Goal: Task Accomplishment & Management: Manage account settings

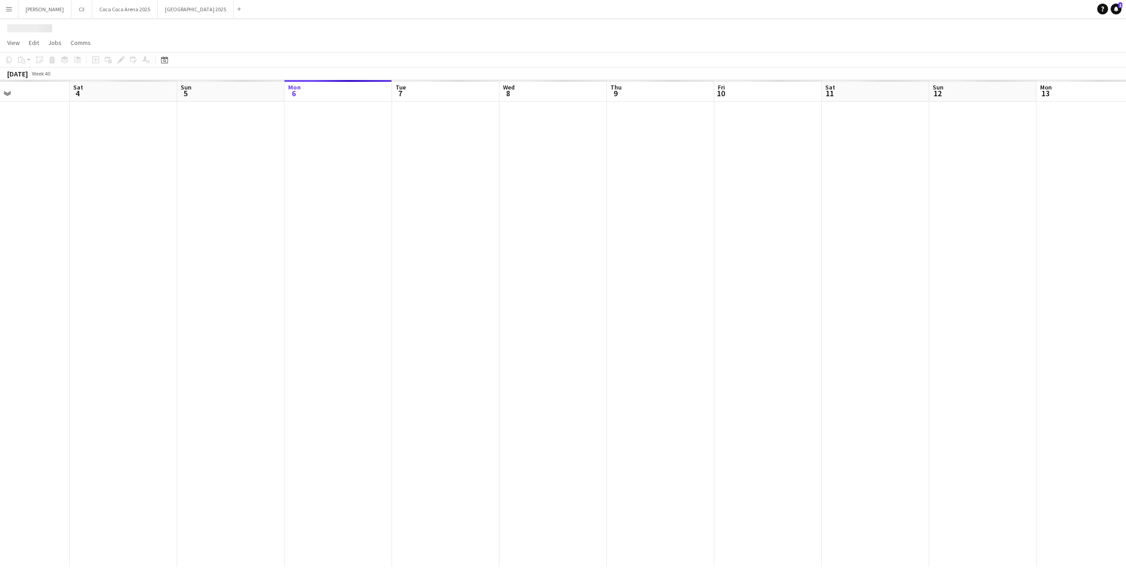
scroll to position [0, 233]
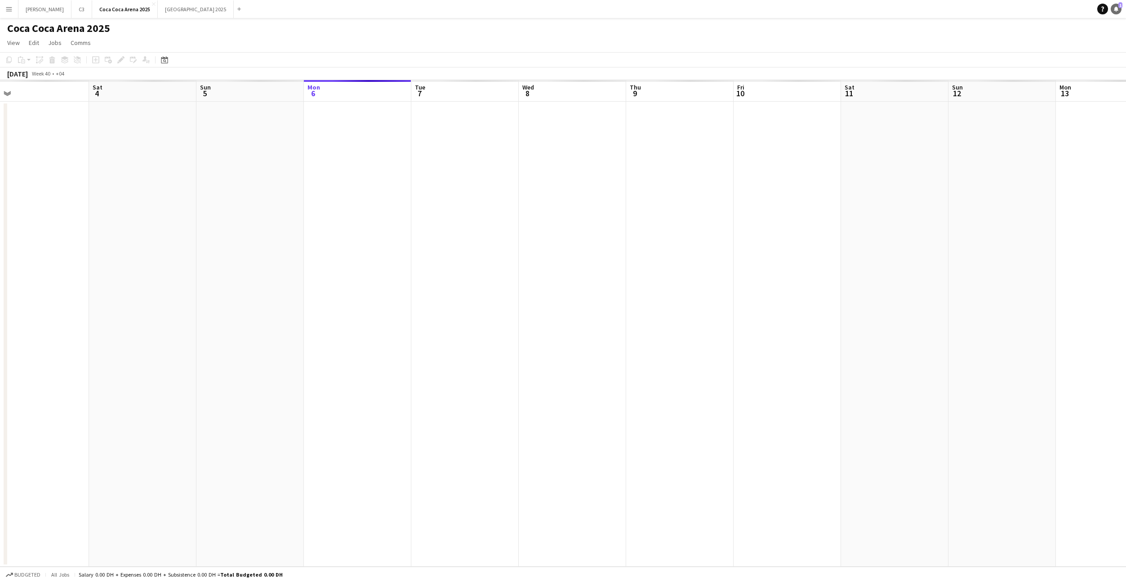
click at [1116, 9] on icon at bounding box center [1116, 8] width 4 height 4
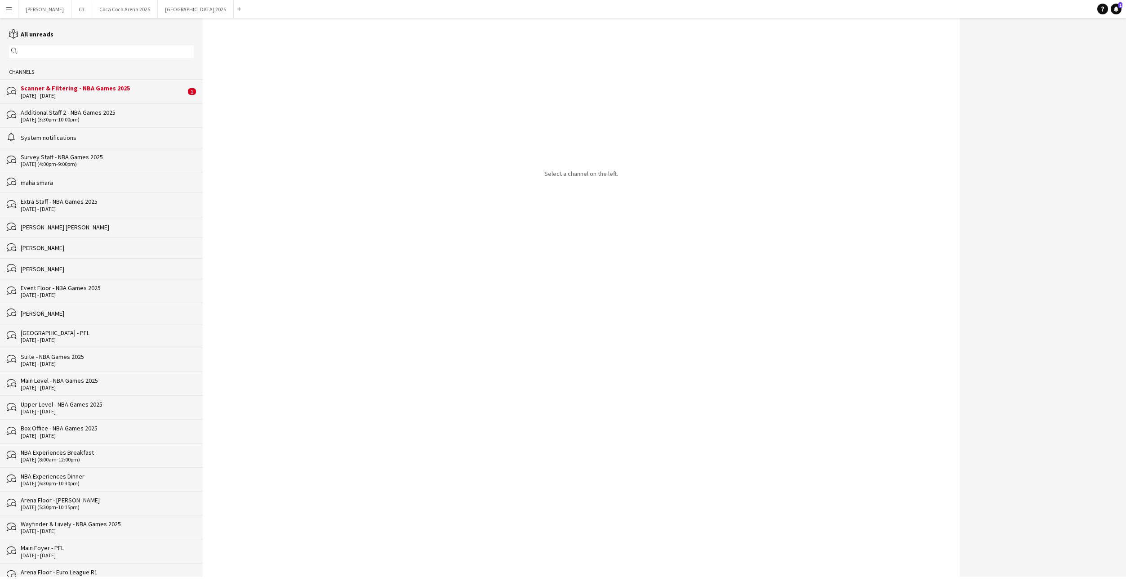
click at [105, 89] on div "Scanner & Filtering - NBA Games 2025" at bounding box center [103, 88] width 165 height 8
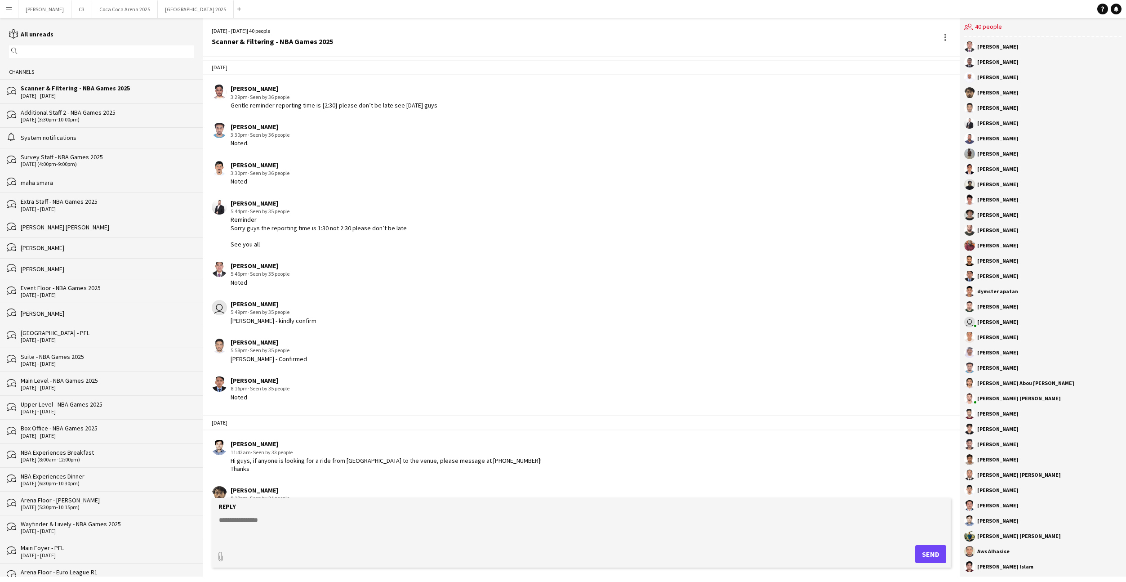
scroll to position [1056, 0]
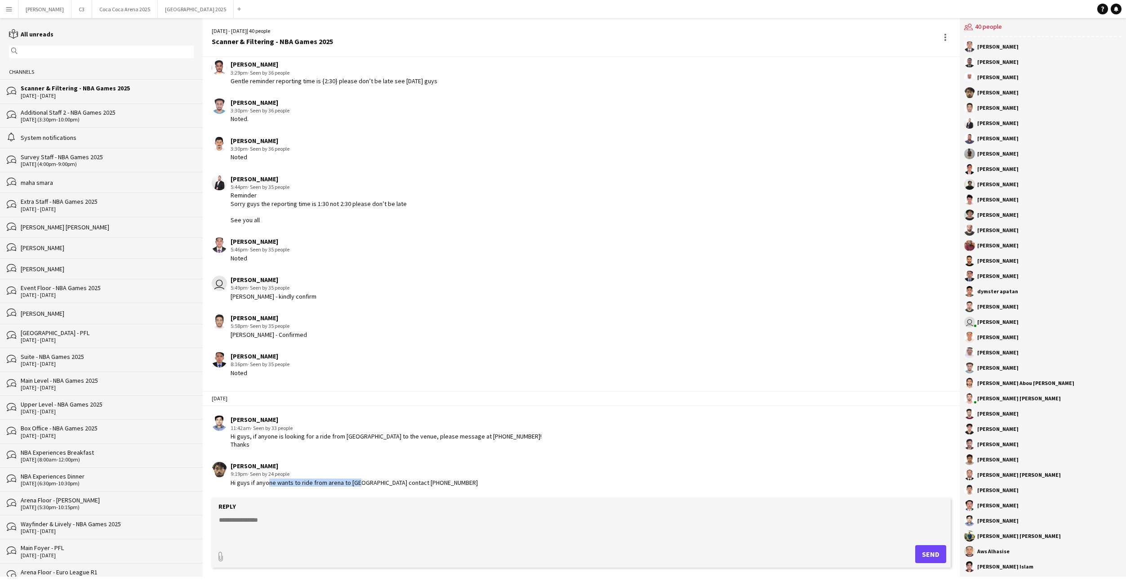
drag, startPoint x: 266, startPoint y: 483, endPoint x: 354, endPoint y: 482, distance: 88.1
click at [355, 483] on div "Hi guys if anyone wants to ride from arena to [GEOGRAPHIC_DATA] contact [PHONE_…" at bounding box center [354, 482] width 247 height 8
click at [350, 482] on div "Hi guys if anyone wants to ride from arena to [GEOGRAPHIC_DATA] contact [PHONE_…" at bounding box center [354, 482] width 247 height 8
drag, startPoint x: 304, startPoint y: 481, endPoint x: 389, endPoint y: 481, distance: 85.0
click at [389, 481] on div "Hi guys if anyone wants to ride from arena to [GEOGRAPHIC_DATA] contact [PHONE_…" at bounding box center [354, 482] width 247 height 8
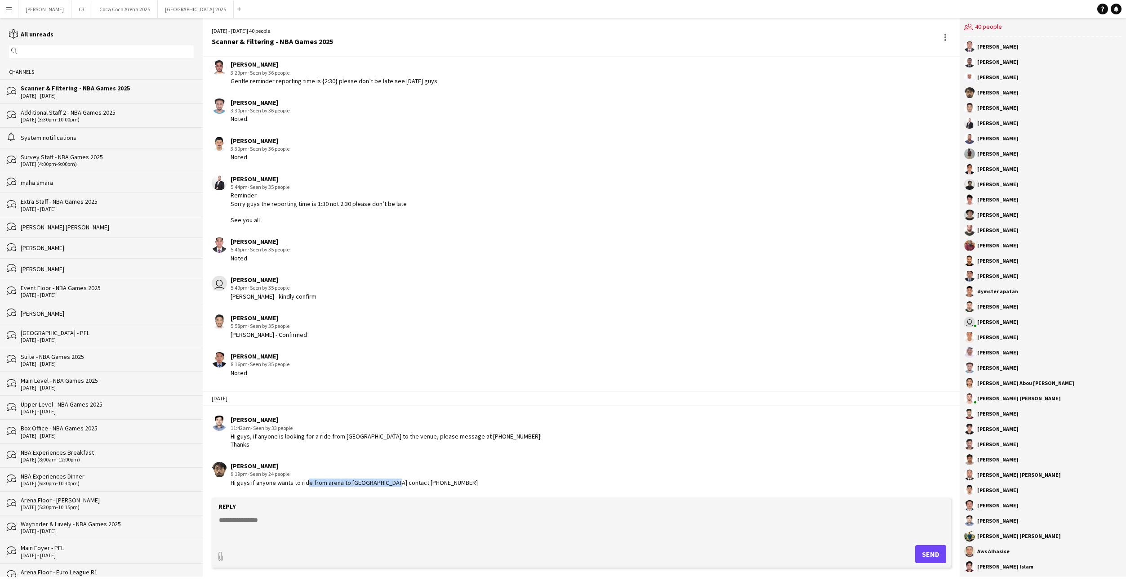
click at [389, 481] on div "Hi guys if anyone wants to ride from arena to [GEOGRAPHIC_DATA] contact [PHONE_…" at bounding box center [354, 482] width 247 height 8
drag, startPoint x: 247, startPoint y: 437, endPoint x: 358, endPoint y: 437, distance: 111.0
click at [359, 437] on div "Hi guys, if anyone is looking for a ride from [GEOGRAPHIC_DATA] to the venue, p…" at bounding box center [386, 440] width 311 height 16
click at [353, 440] on div "Hi guys, if anyone is looking for a ride from [GEOGRAPHIC_DATA] to the venue, p…" at bounding box center [386, 440] width 311 height 16
click at [158, 14] on button "[GEOGRAPHIC_DATA] 2025 Close" at bounding box center [196, 9] width 76 height 18
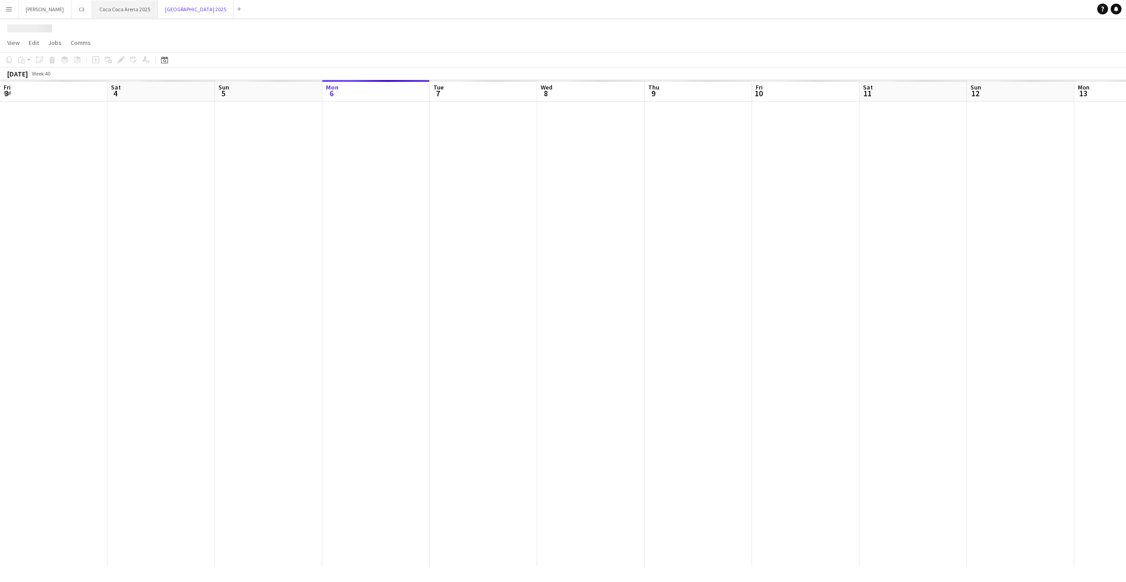
scroll to position [0, 215]
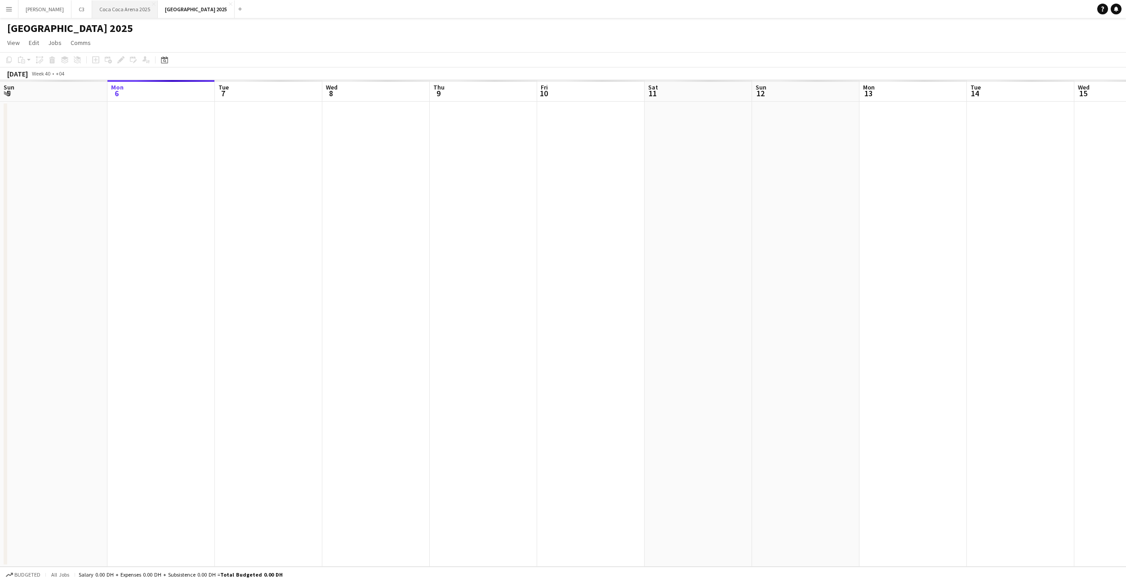
click at [95, 8] on button "[GEOGRAPHIC_DATA] 2025 Close" at bounding box center [125, 9] width 66 height 18
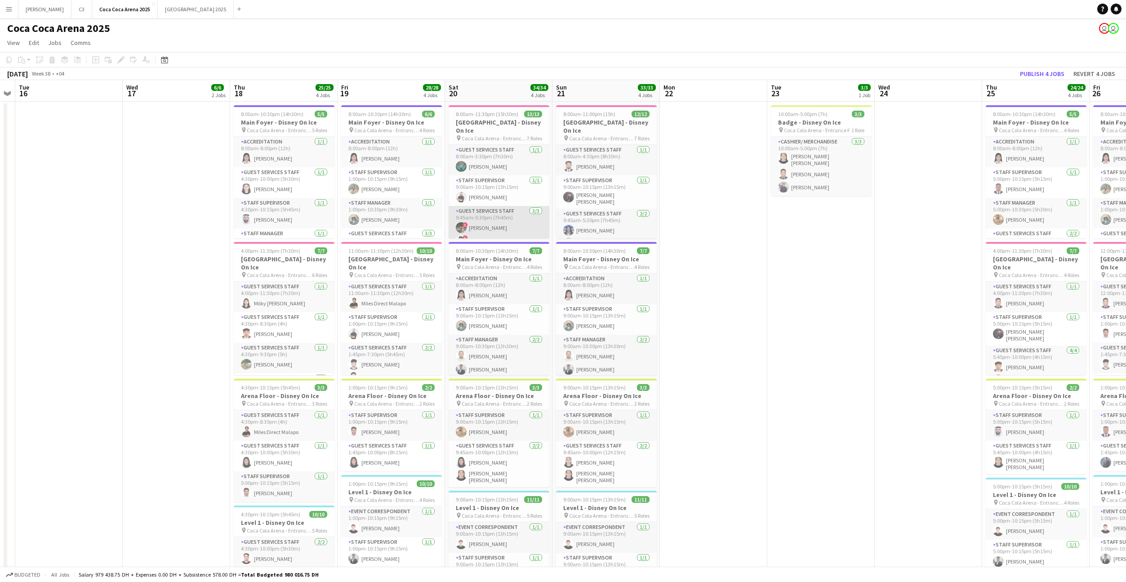
click at [499, 219] on app-card-role "Guest Services Staff [DATE] 9:45am-5:30pm (7h45m) ! Zeyad Elboghdady ! [PERSON_…" at bounding box center [499, 234] width 101 height 57
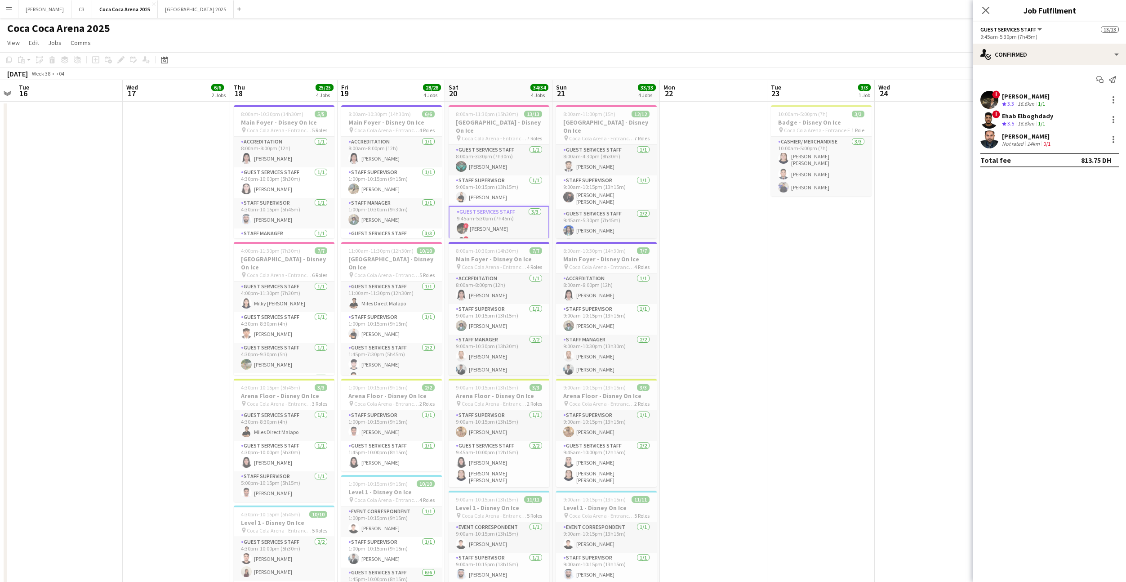
click at [987, 98] on app-user-avatar at bounding box center [989, 100] width 18 height 18
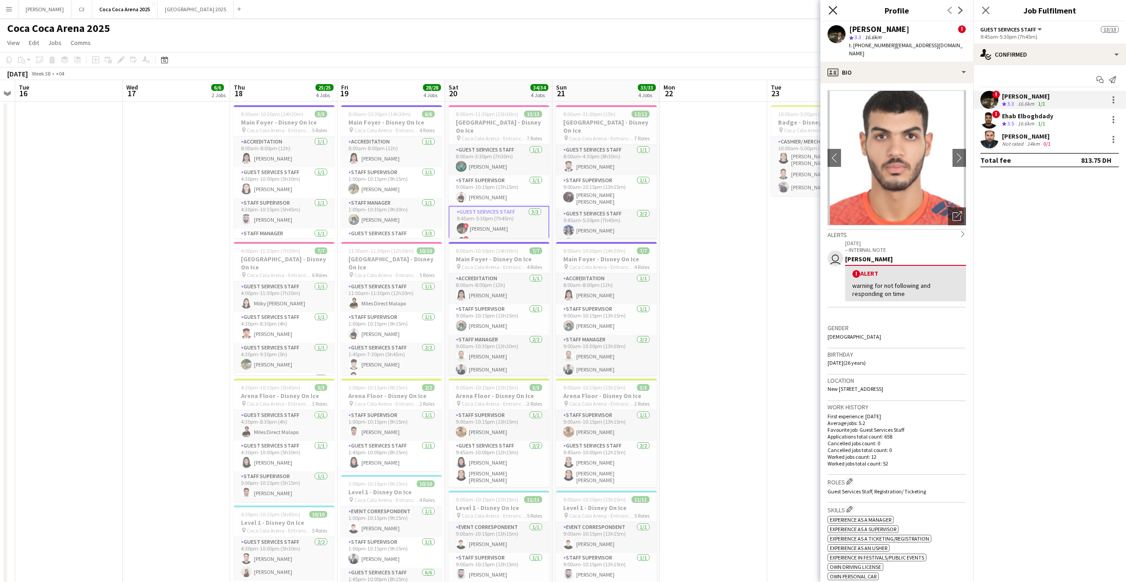
click at [835, 9] on icon at bounding box center [832, 10] width 9 height 9
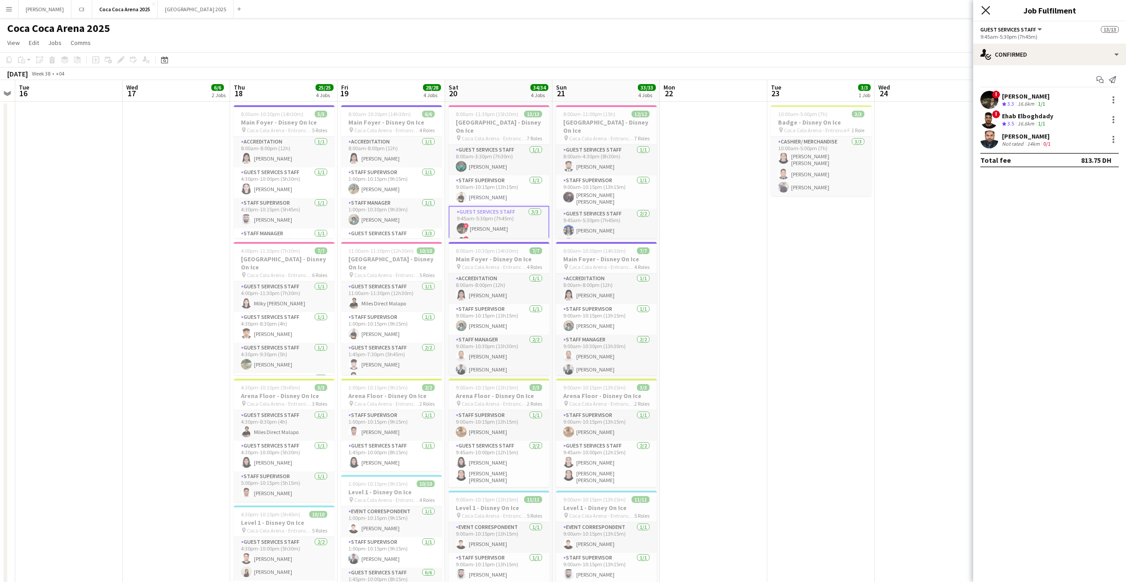
click at [983, 12] on icon "Close pop-in" at bounding box center [985, 10] width 9 height 9
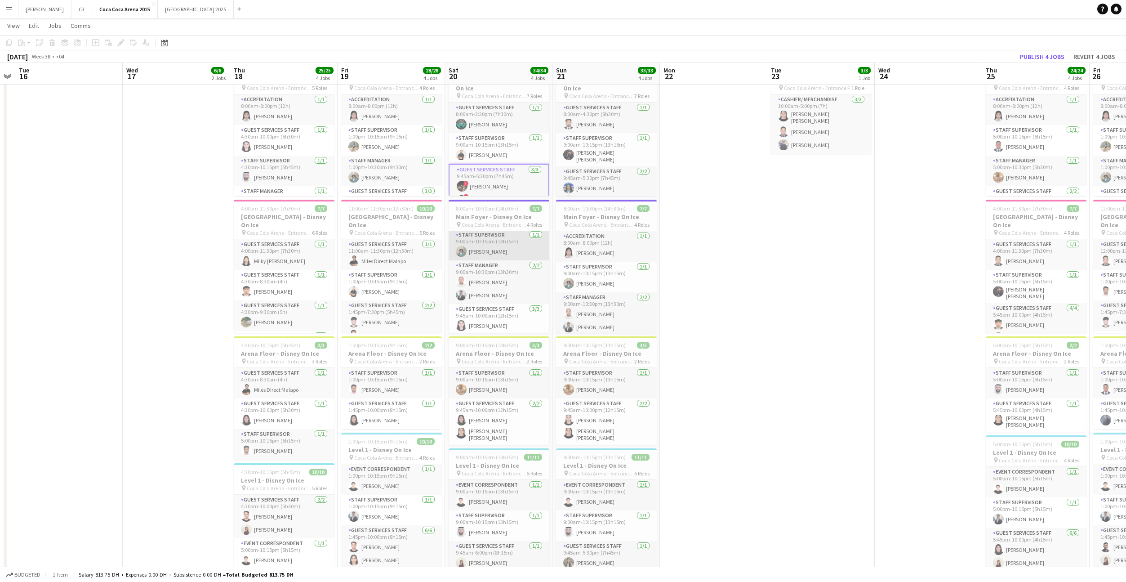
scroll to position [34, 0]
click at [505, 284] on app-card-role "Staff Manager [DATE] 9:00am-10:30pm (13h30m) [PERSON_NAME] Qadas [PERSON_NAME]" at bounding box center [499, 280] width 101 height 44
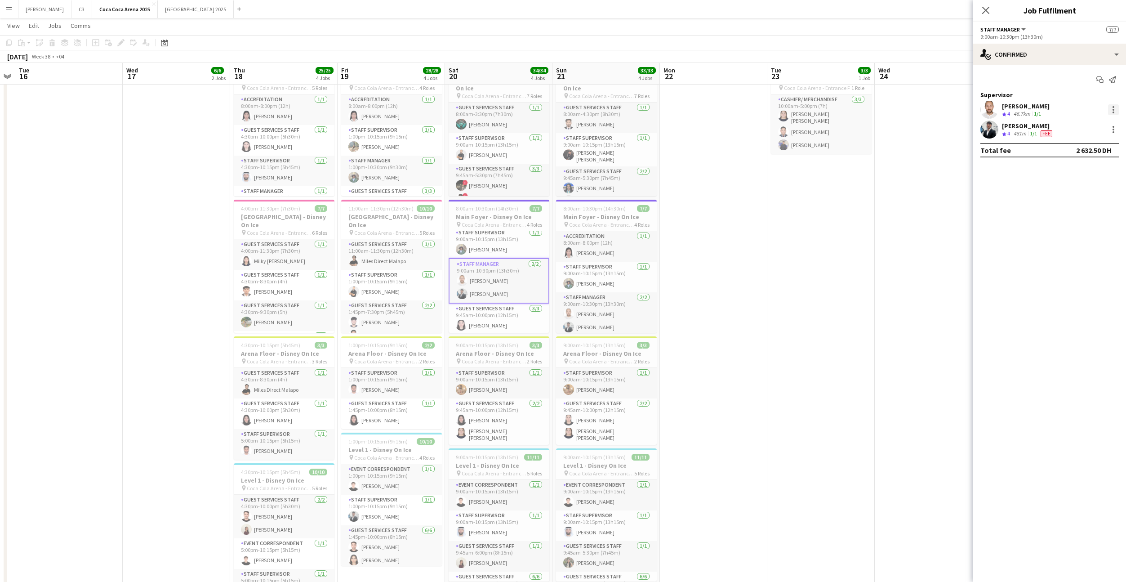
click at [1114, 107] on div at bounding box center [1113, 109] width 11 height 11
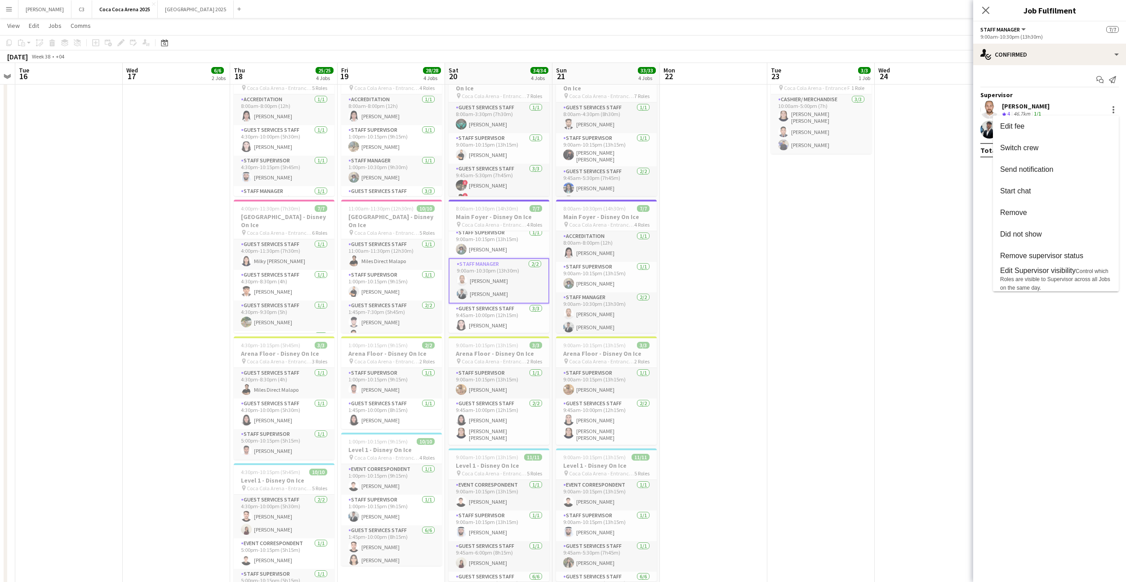
click at [1022, 346] on div at bounding box center [563, 291] width 1126 height 582
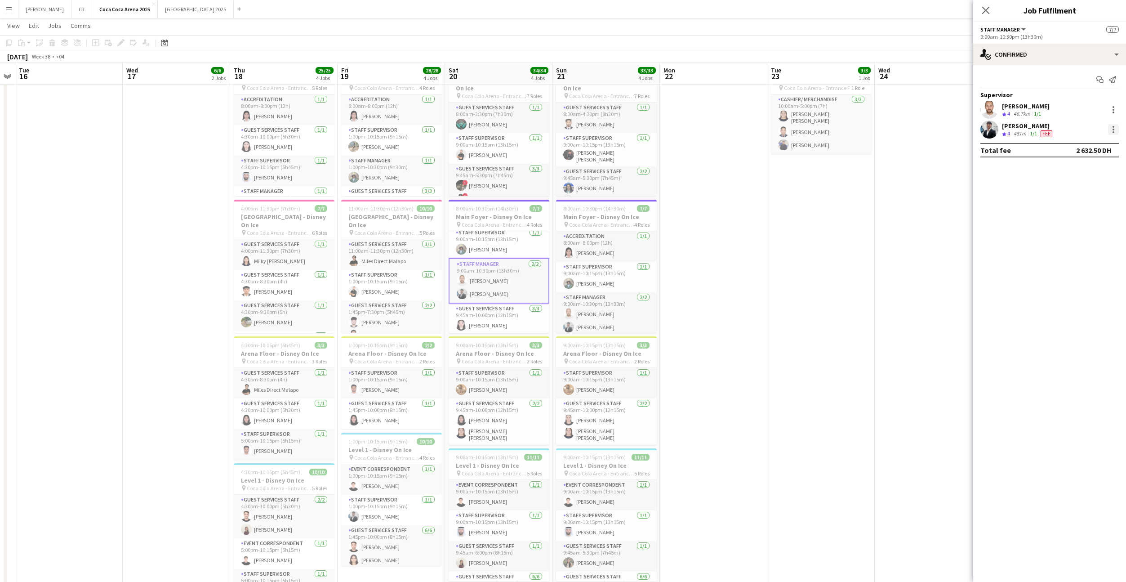
click at [1111, 128] on div at bounding box center [1113, 129] width 11 height 11
click at [1094, 145] on span "Edit fee" at bounding box center [1055, 146] width 111 height 8
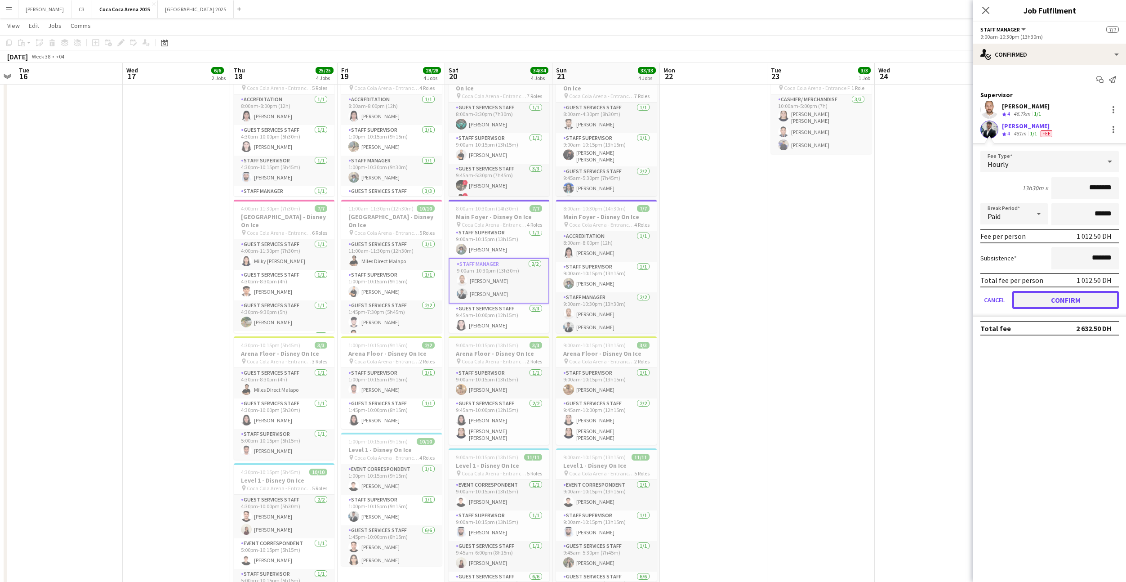
click at [1067, 298] on button "Confirm" at bounding box center [1065, 300] width 107 height 18
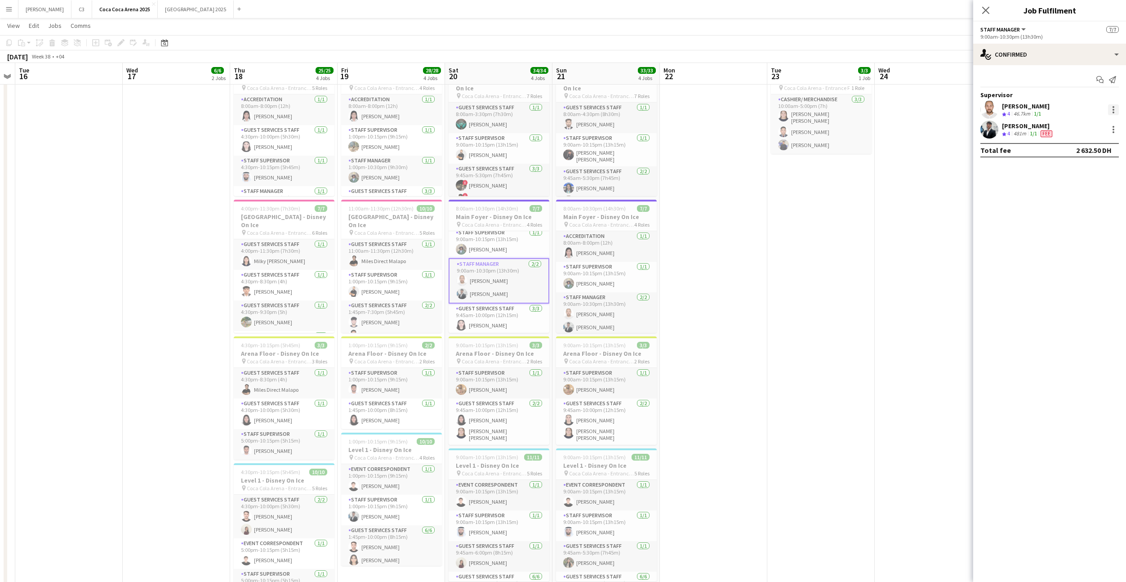
click at [1112, 108] on div at bounding box center [1113, 109] width 11 height 11
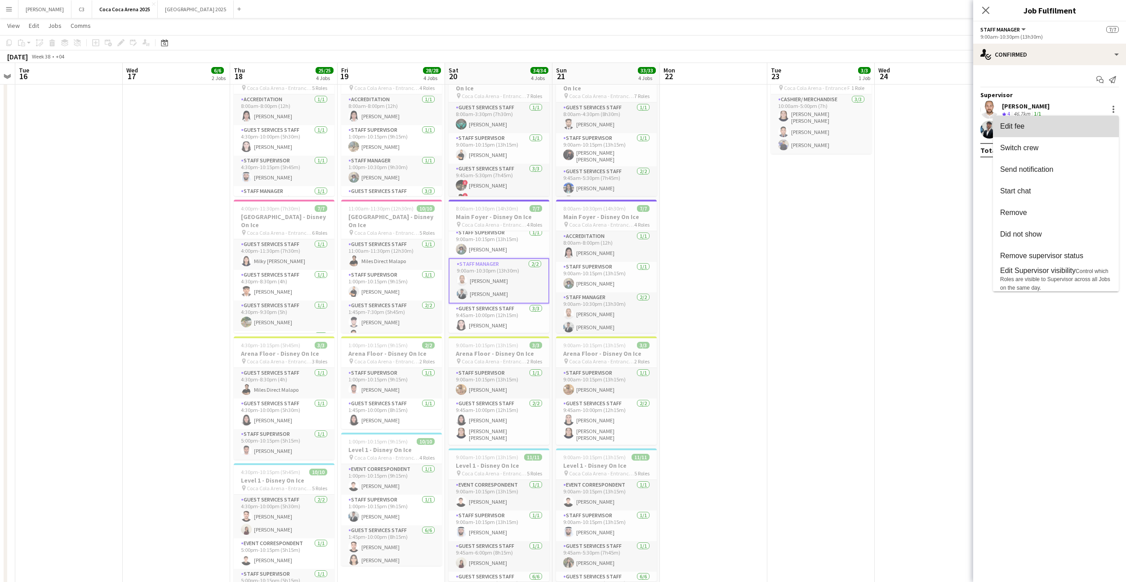
click at [1108, 125] on span "Edit fee" at bounding box center [1055, 126] width 111 height 8
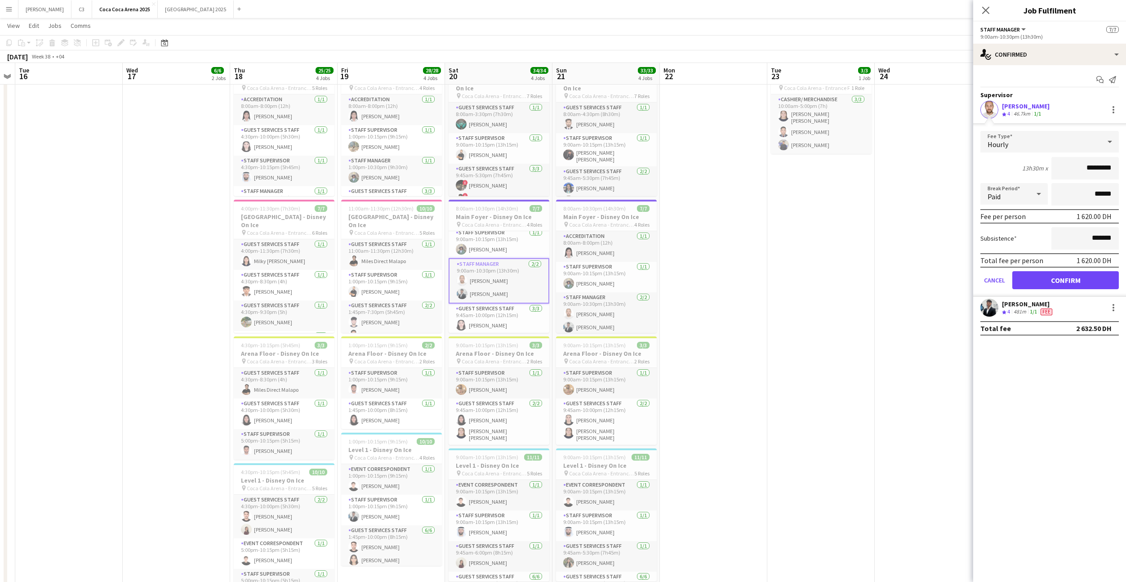
click at [1080, 169] on input "*********" at bounding box center [1084, 168] width 67 height 22
type input "******"
click at [1068, 278] on button "Confirm" at bounding box center [1065, 280] width 107 height 18
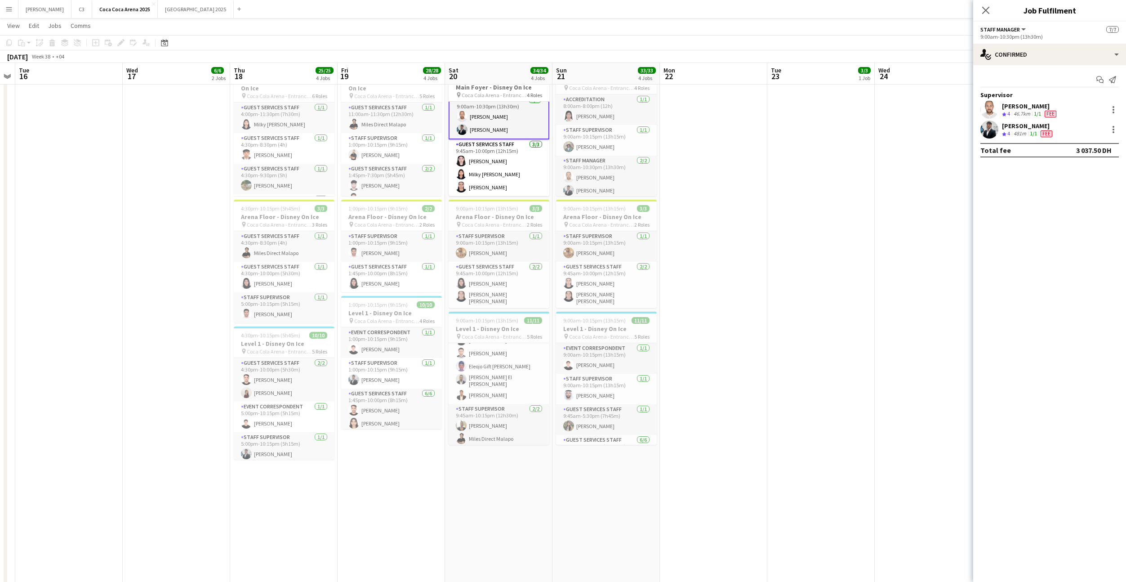
scroll to position [0, 0]
click at [514, 360] on app-card-role "Event Correspondent [DATE] 9:00am-10:15pm (13h15m) [PERSON_NAME]" at bounding box center [499, 358] width 101 height 31
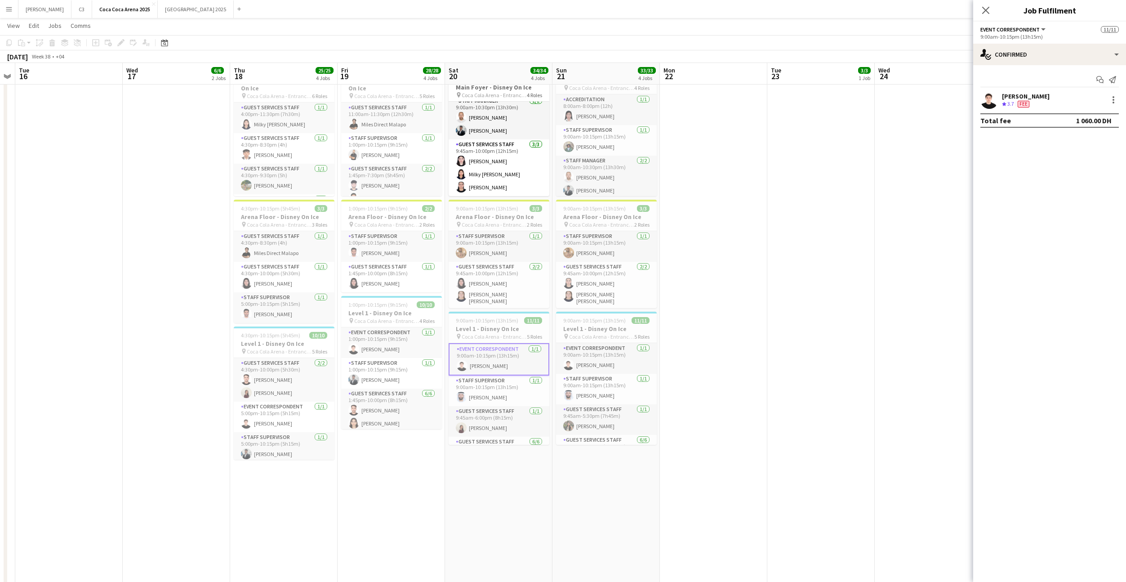
scroll to position [67, 0]
click at [1113, 97] on div at bounding box center [1113, 97] width 2 height 2
click at [1107, 109] on button "Edit fee" at bounding box center [1084, 117] width 70 height 22
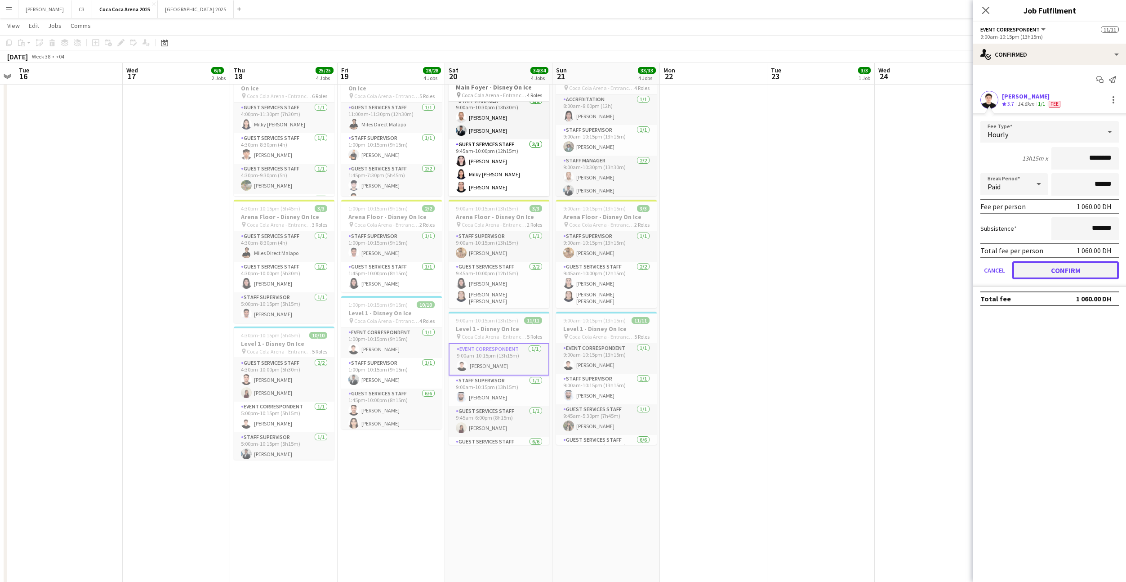
click at [1067, 268] on button "Confirm" at bounding box center [1065, 270] width 107 height 18
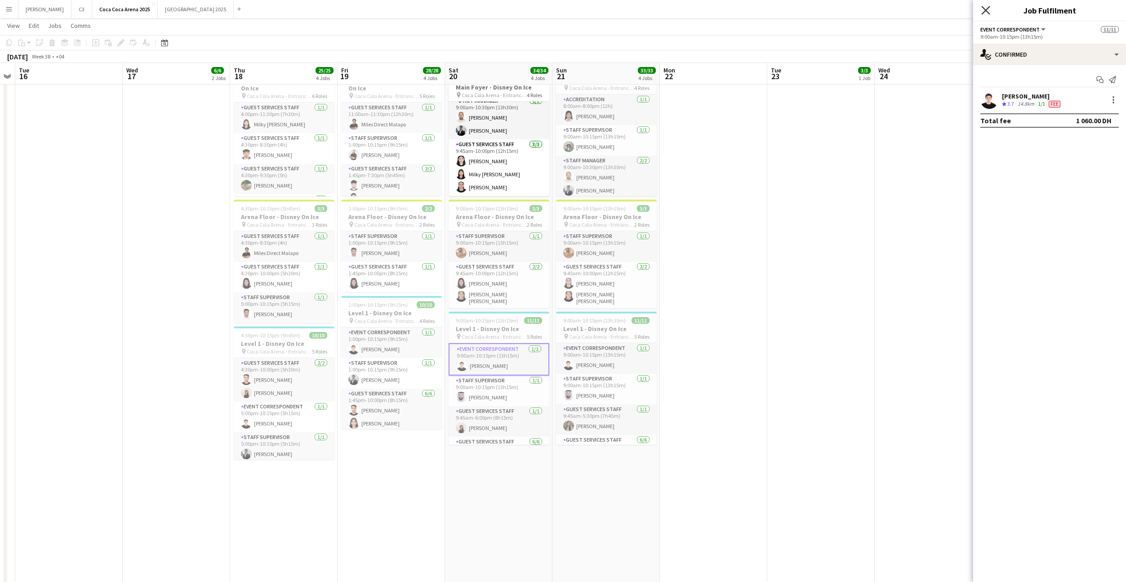
click at [986, 12] on icon "Close pop-in" at bounding box center [985, 10] width 9 height 9
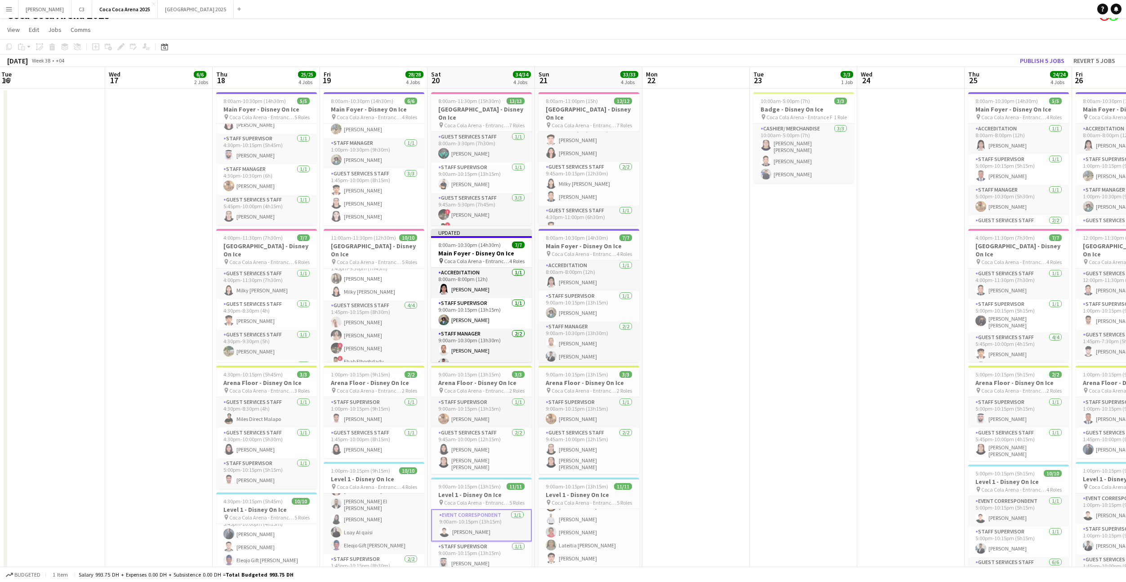
scroll to position [0, 0]
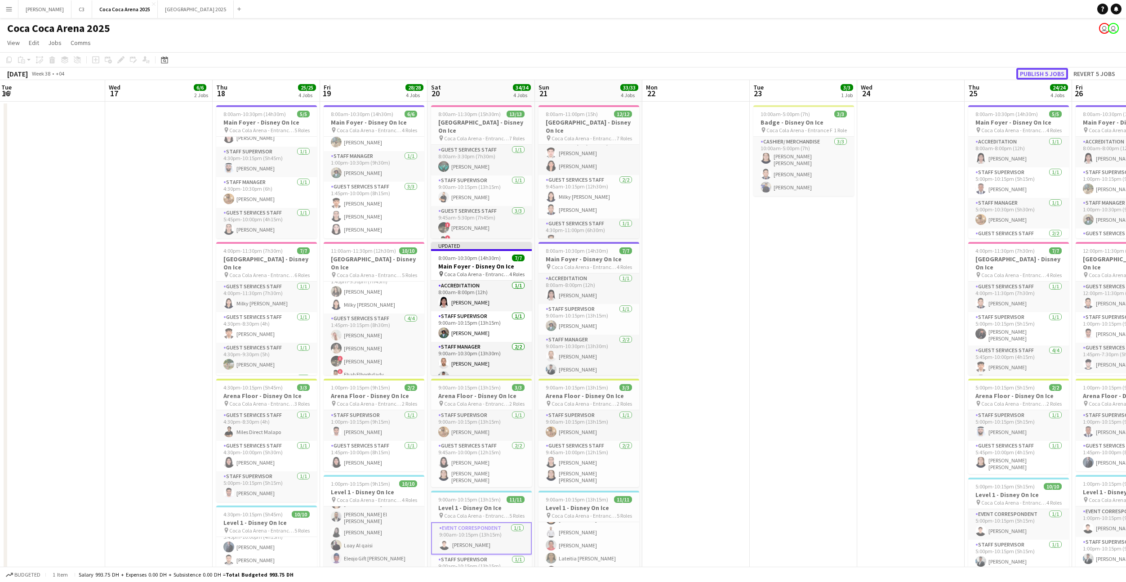
click at [1048, 68] on button "Publish 5 jobs" at bounding box center [1042, 74] width 52 height 12
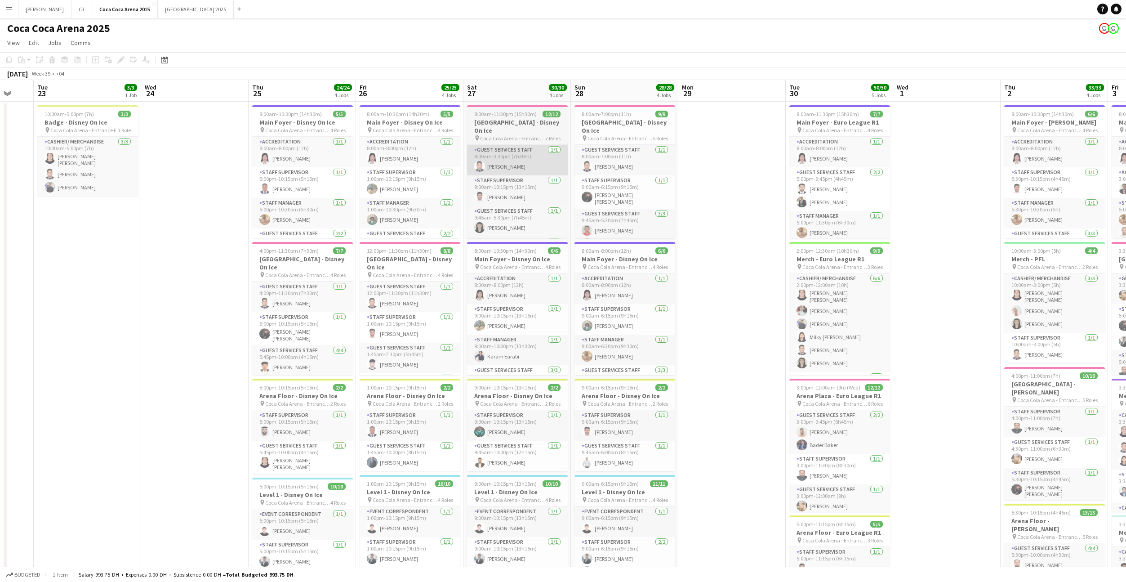
scroll to position [0, 283]
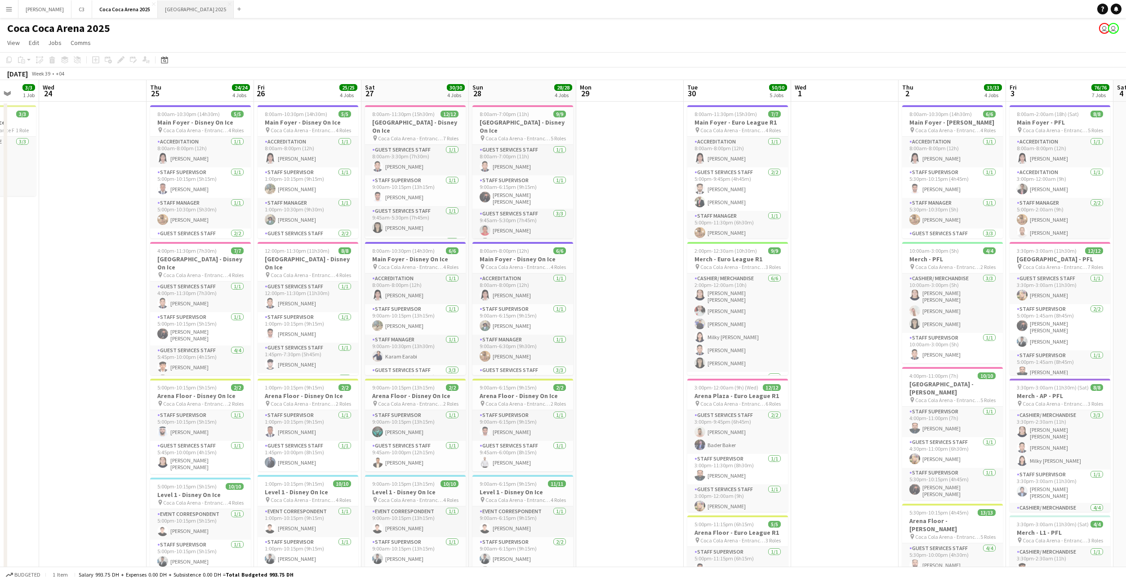
click at [158, 14] on button "[GEOGRAPHIC_DATA] 2025 Close" at bounding box center [196, 9] width 76 height 18
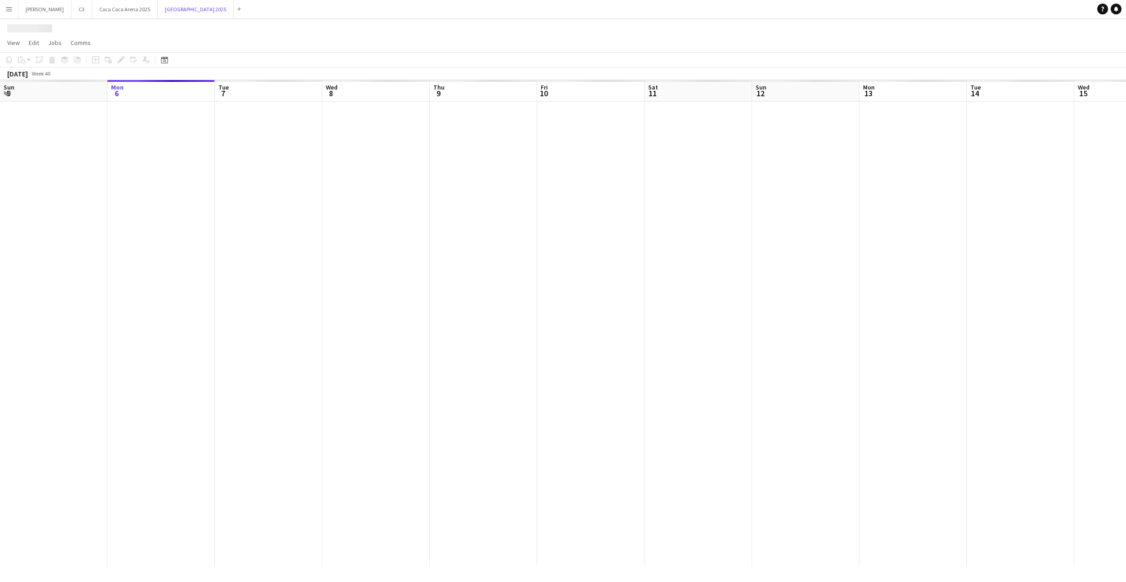
scroll to position [0, 283]
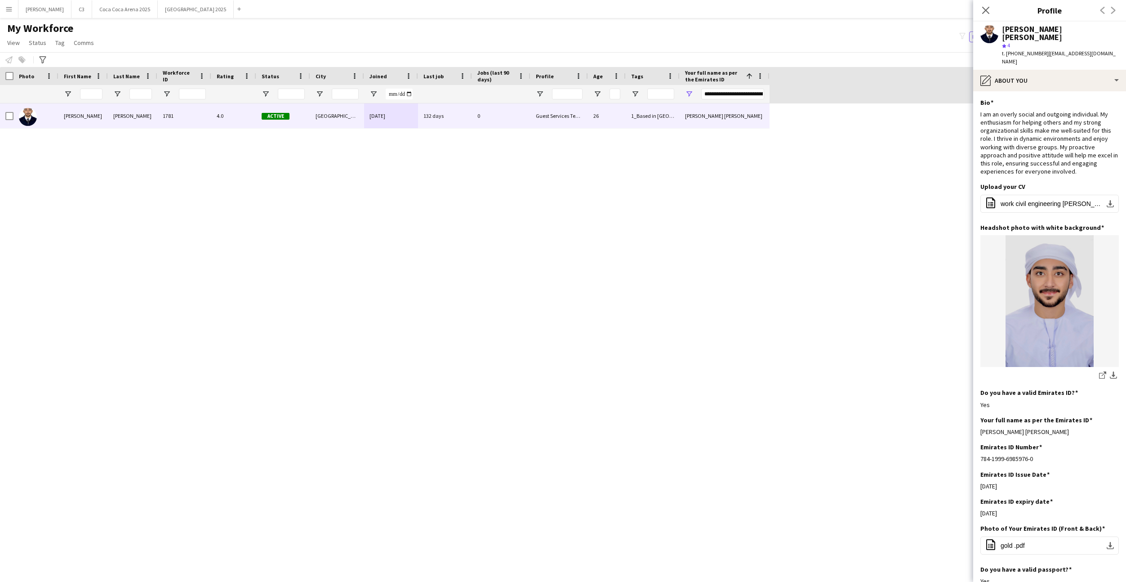
scroll to position [168, 0]
